Goal: Information Seeking & Learning: Learn about a topic

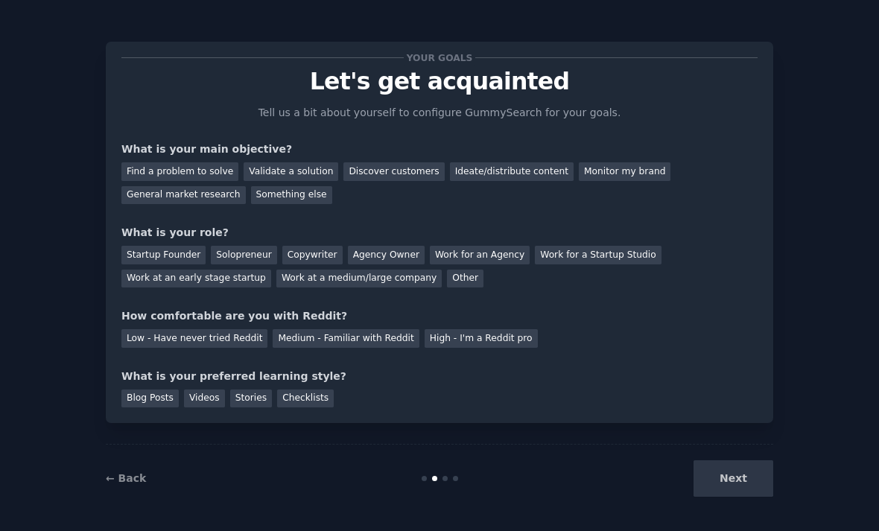
click at [730, 497] on div "Next" at bounding box center [662, 478] width 223 height 37
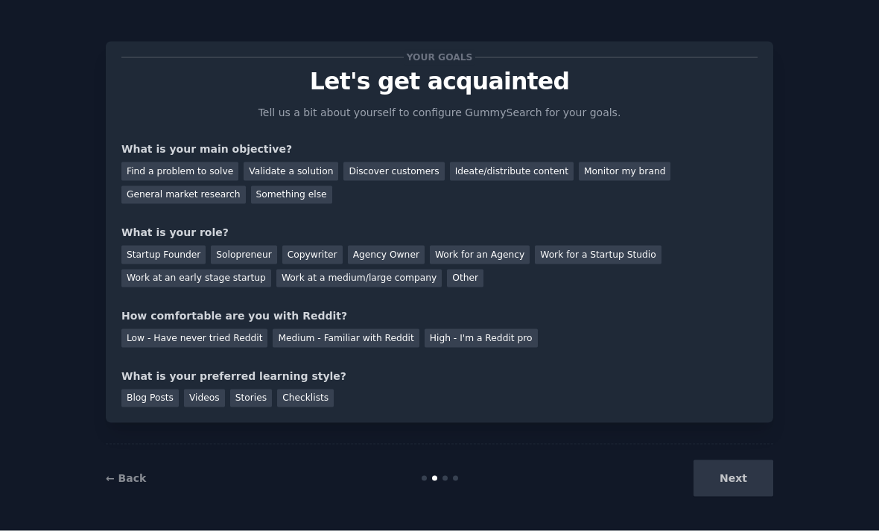
scroll to position [48, 0]
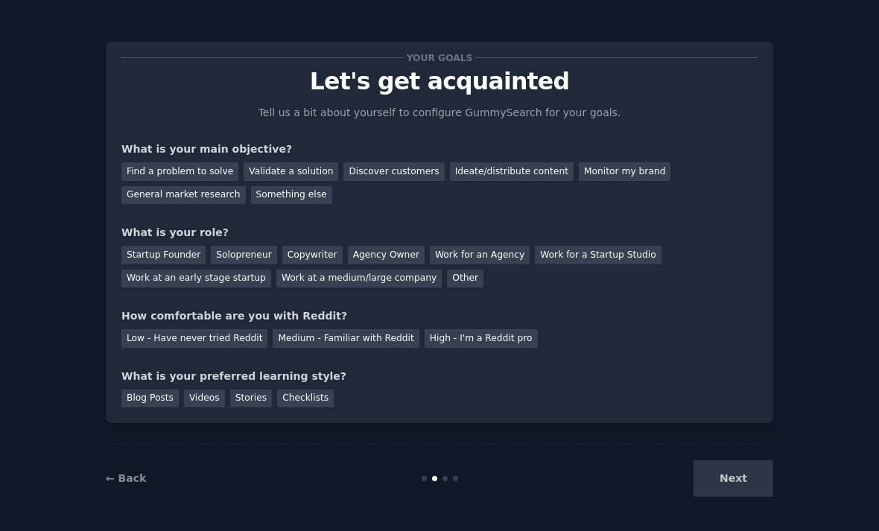
click at [732, 487] on div "Next" at bounding box center [662, 478] width 223 height 37
click at [740, 472] on div "Next" at bounding box center [662, 478] width 223 height 37
click at [454, 278] on div "Other" at bounding box center [465, 279] width 37 height 19
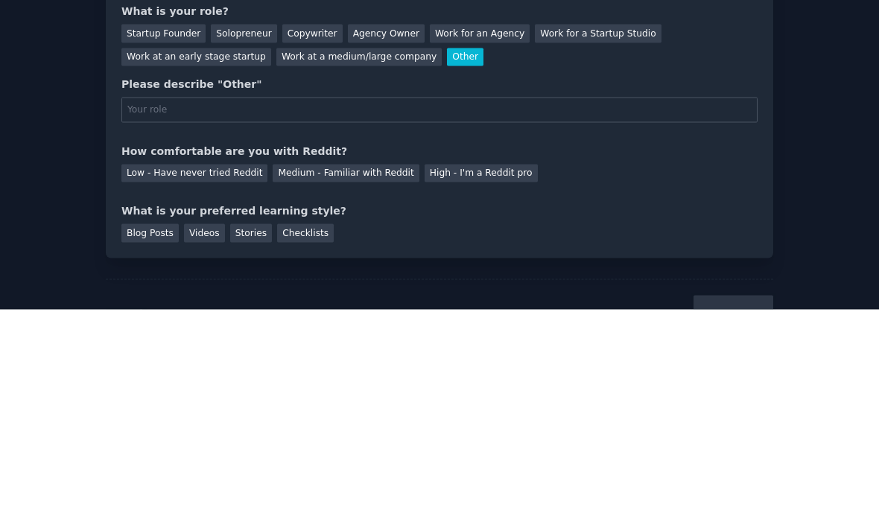
scroll to position [48, 0]
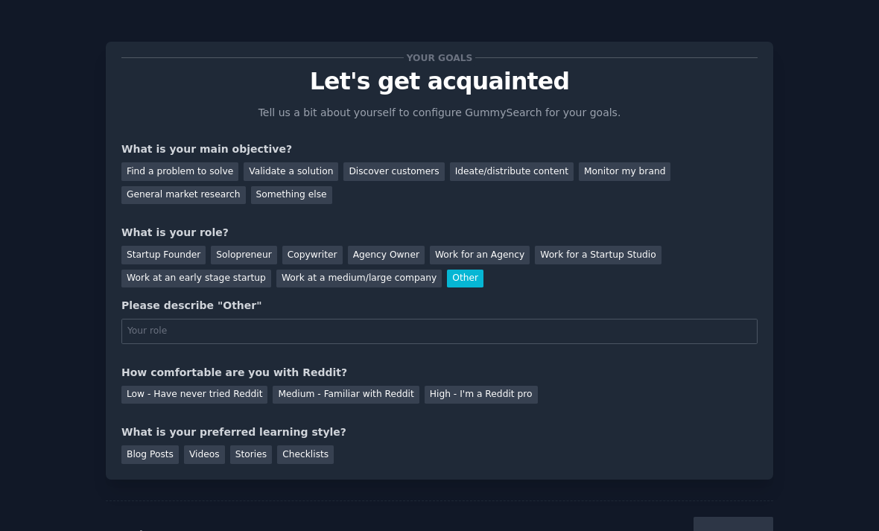
click at [385, 386] on div "Medium - Familiar with Reddit" at bounding box center [346, 395] width 146 height 19
click at [153, 446] on div "Blog Posts" at bounding box center [149, 455] width 57 height 19
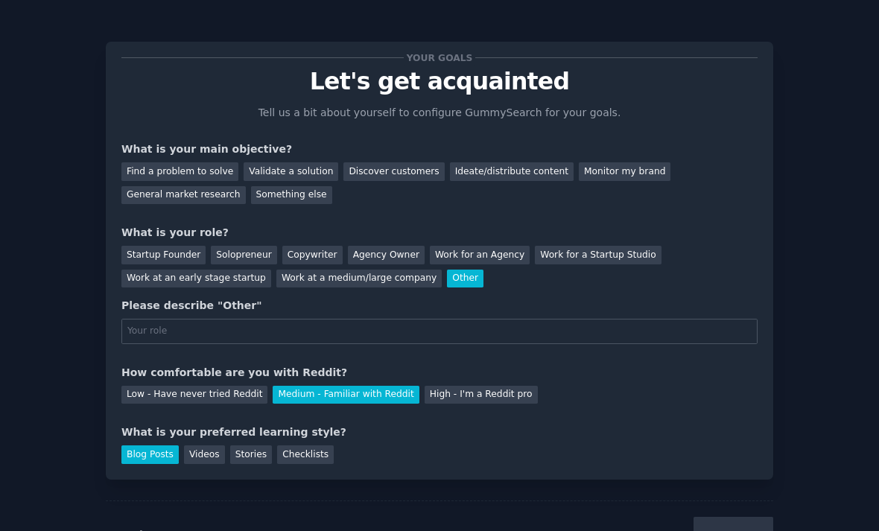
click at [201, 446] on div "Videos" at bounding box center [204, 455] width 41 height 19
click at [251, 446] on div "Stories" at bounding box center [251, 455] width 42 height 19
click at [156, 446] on div "Blog Posts" at bounding box center [149, 455] width 57 height 19
click at [136, 162] on div "Find a problem to solve" at bounding box center [179, 171] width 117 height 19
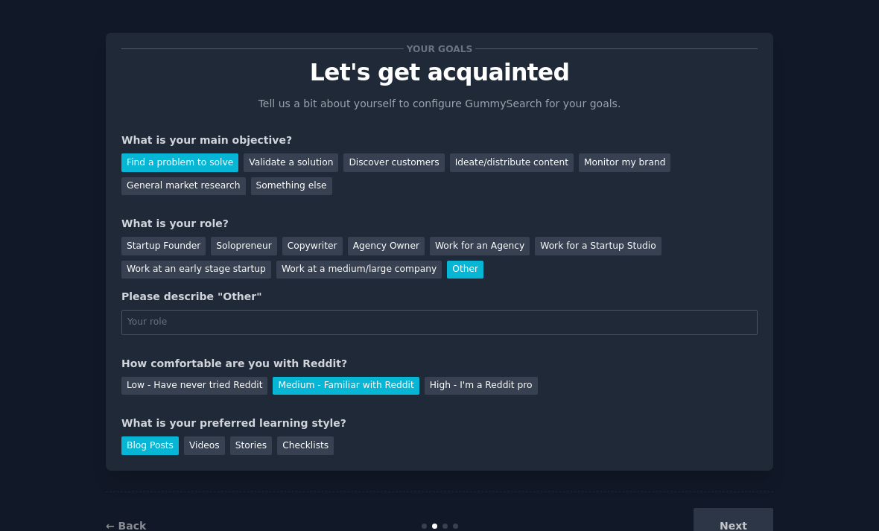
scroll to position [9, 0]
click at [750, 508] on div "Next" at bounding box center [662, 526] width 223 height 37
click at [718, 508] on div "Next" at bounding box center [662, 526] width 223 height 37
click at [724, 508] on div "Next" at bounding box center [662, 526] width 223 height 37
click at [153, 177] on div "General market research" at bounding box center [183, 186] width 124 height 19
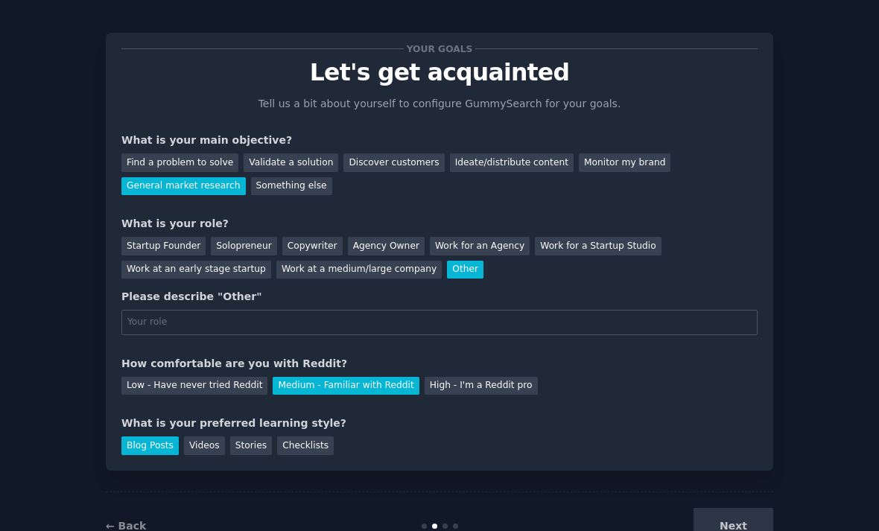
click at [157, 237] on div "Startup Founder" at bounding box center [163, 246] width 84 height 19
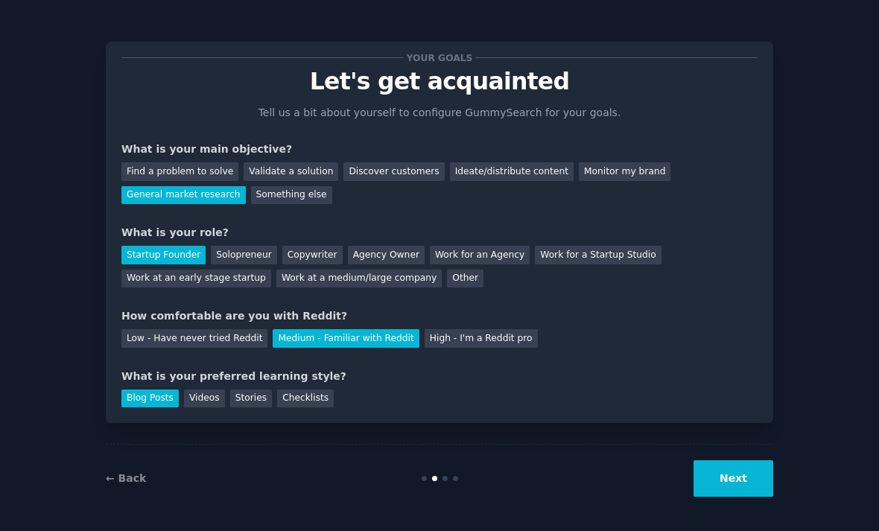
click at [150, 270] on div "Work at an early stage startup" at bounding box center [196, 279] width 150 height 19
click at [751, 487] on button "Next" at bounding box center [734, 478] width 80 height 37
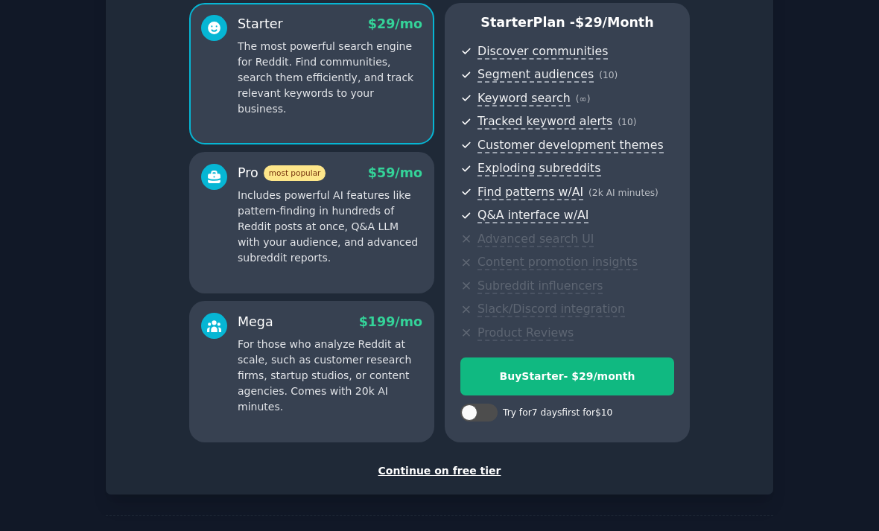
click at [458, 472] on div "Continue on free tier" at bounding box center [439, 471] width 636 height 16
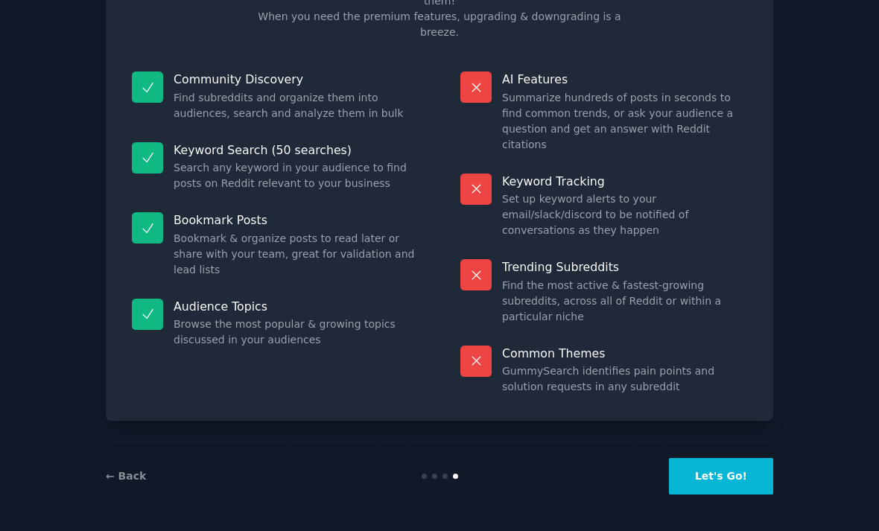
scroll to position [1, 0]
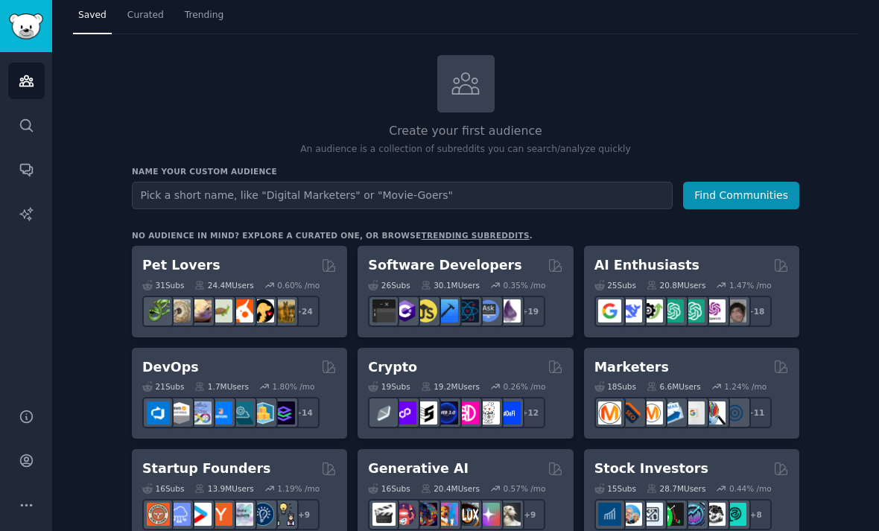
scroll to position [42, 0]
